Goal: Task Accomplishment & Management: Manage account settings

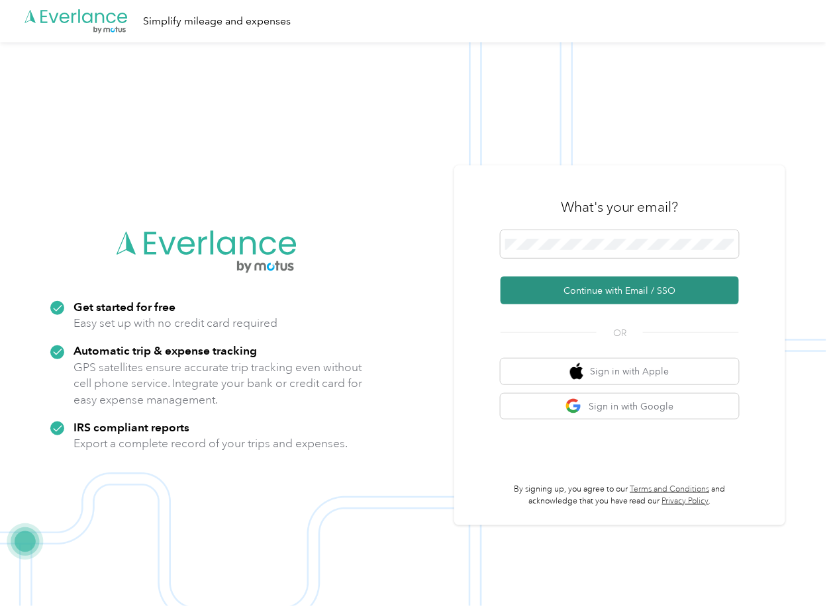
click at [544, 287] on button "Continue with Email / SSO" at bounding box center [619, 291] width 238 height 28
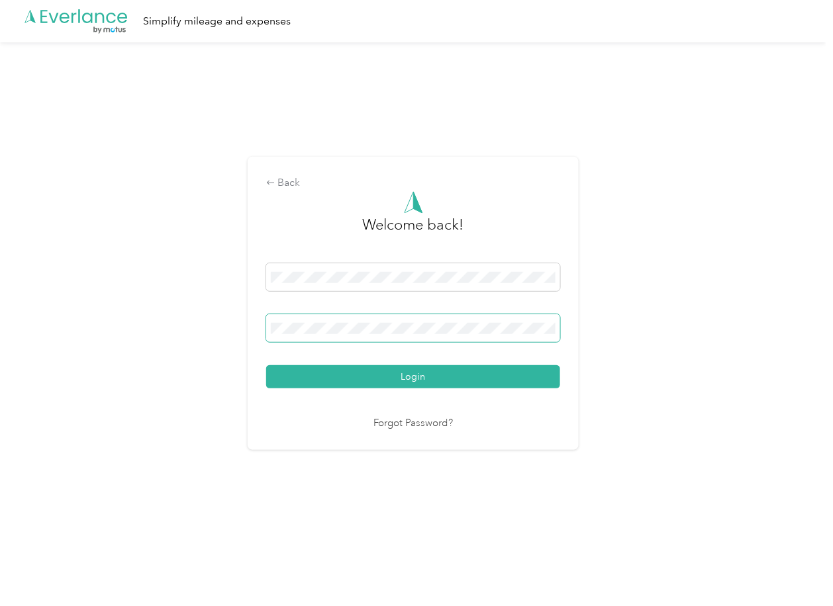
click at [377, 320] on span at bounding box center [413, 328] width 294 height 28
click at [322, 320] on span at bounding box center [413, 328] width 294 height 28
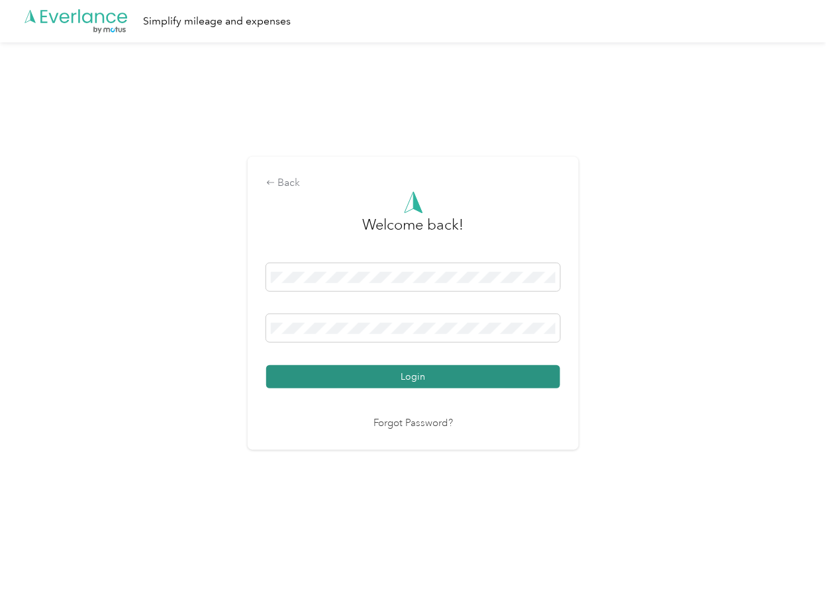
click at [308, 377] on button "Login" at bounding box center [413, 376] width 294 height 23
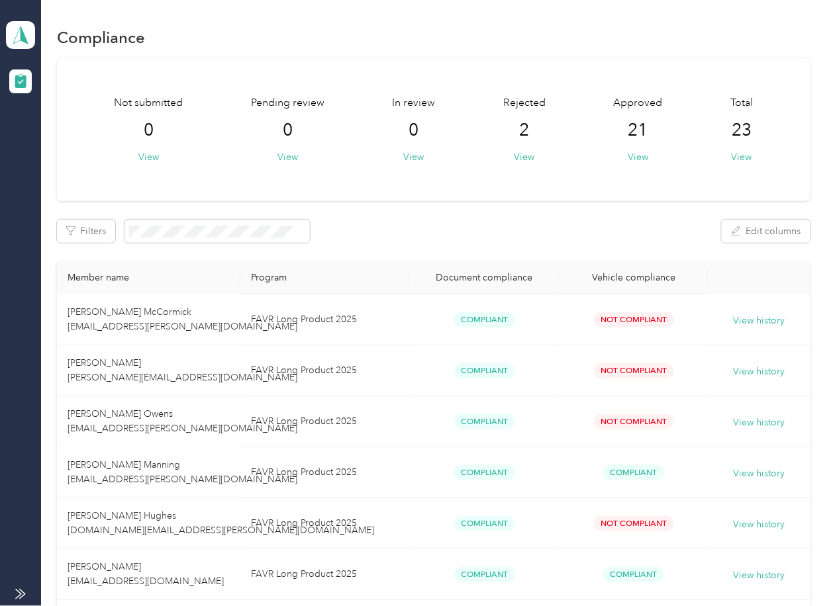
click at [378, 233] on div "Filters Edit columns" at bounding box center [433, 231] width 753 height 23
click at [26, 38] on icon at bounding box center [21, 35] width 20 height 19
click at [62, 132] on div "Log out" at bounding box center [42, 139] width 51 height 14
